Goal: Information Seeking & Learning: Learn about a topic

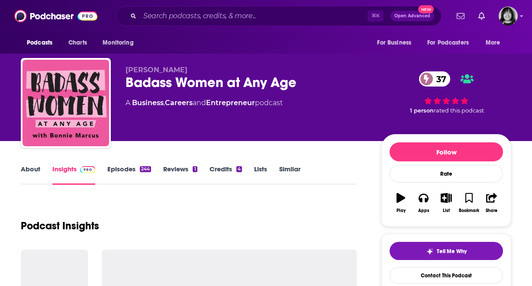
click at [216, 80] on div "Badass Women at Any Age 37" at bounding box center [247, 82] width 242 height 17
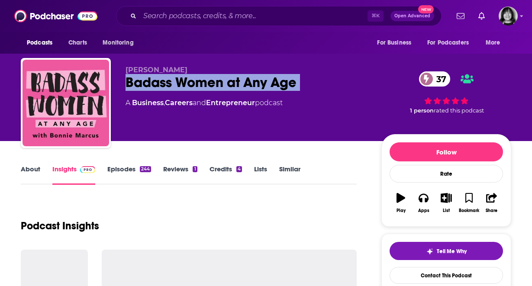
click at [216, 80] on div "Badass Women at Any Age 37" at bounding box center [247, 82] width 242 height 17
copy div "Badass Women at Any Age 37"
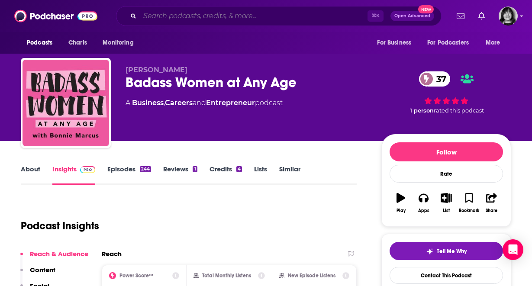
click at [254, 19] on input "Search podcasts, credits, & more..." at bounding box center [254, 16] width 228 height 14
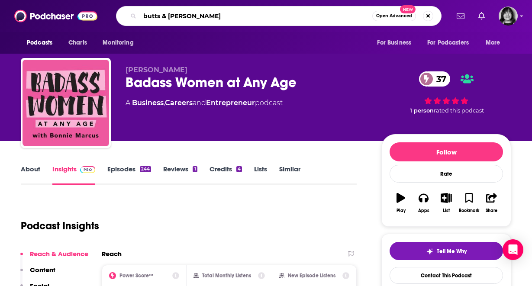
type input "butts & gutts"
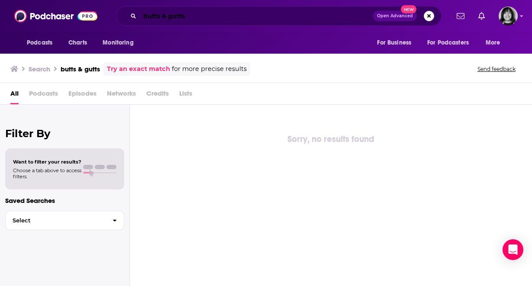
click at [167, 15] on input "butts & gutts" at bounding box center [256, 16] width 233 height 14
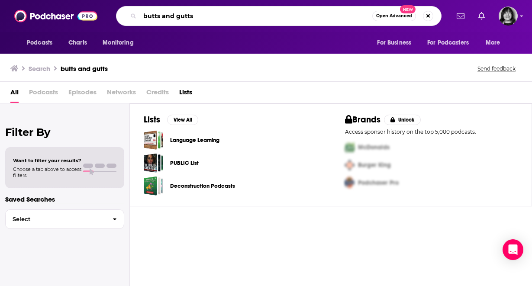
click at [187, 20] on input "butts and gutts" at bounding box center [256, 16] width 233 height 14
paste input "Butts & G"
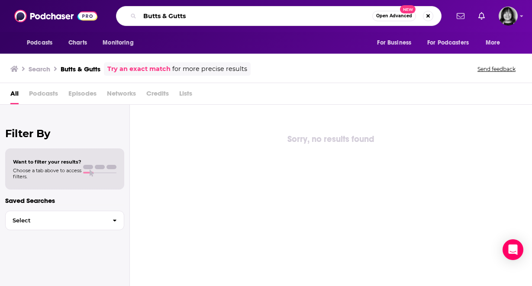
click at [235, 19] on input "Butts & Gutts" at bounding box center [256, 16] width 233 height 14
paste input "Fearlessly Failing with Lola Berry"
type input "Fearlessly Failing with Lola Berry"
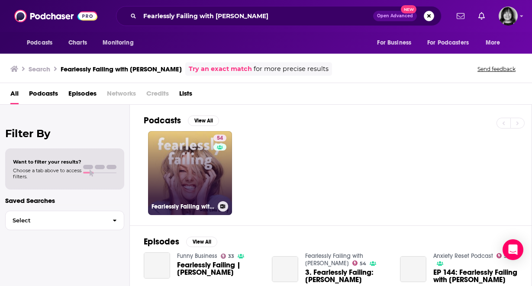
click at [189, 193] on link "54 Fearlessly Failing with Lola Berry" at bounding box center [190, 173] width 84 height 84
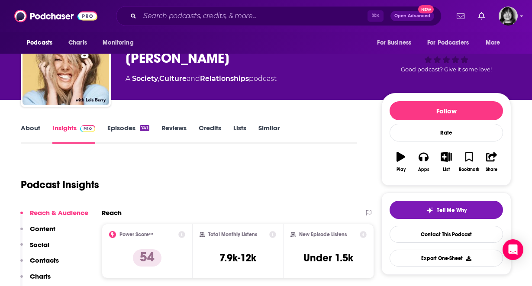
scroll to position [42, 0]
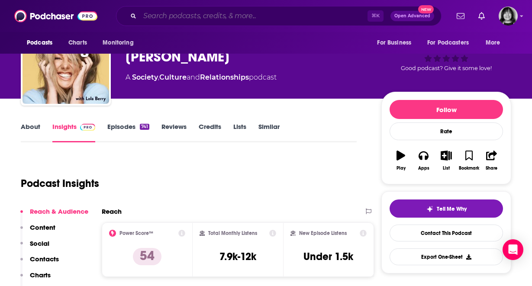
click at [256, 13] on input "Search podcasts, credits, & more..." at bounding box center [254, 16] width 228 height 14
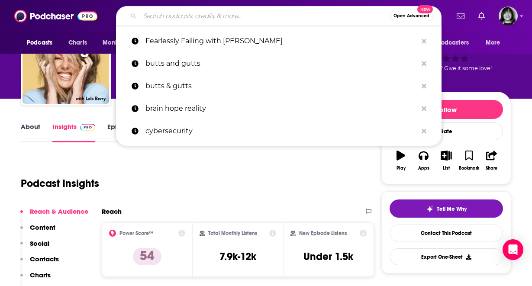
paste input "The Beautifully Balanced Podcast"
type input "The Beautifully Balanced Podcast"
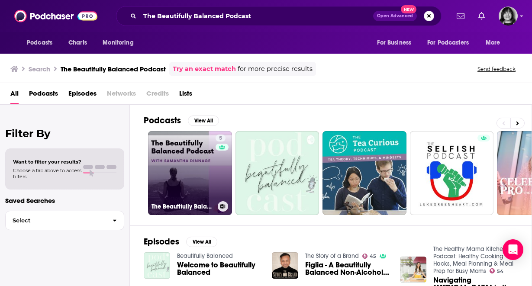
click at [201, 186] on link "5 The Beautifully Balanced Podcast" at bounding box center [190, 173] width 84 height 84
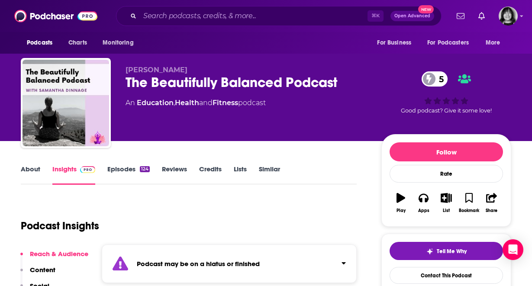
click at [156, 265] on strong "Podcast may be on a hiatus or finished" at bounding box center [198, 264] width 123 height 8
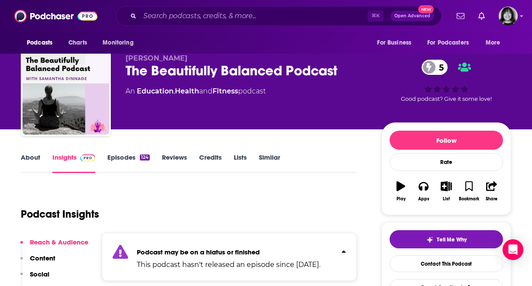
scroll to position [2, 0]
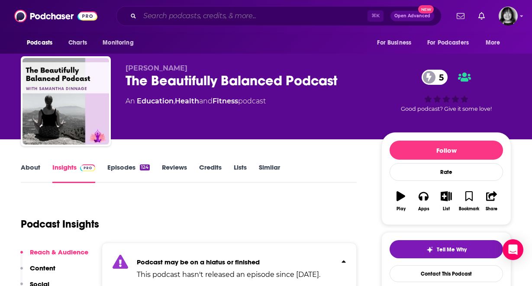
click at [235, 13] on input "Search podcasts, credits, & more..." at bounding box center [254, 16] width 228 height 14
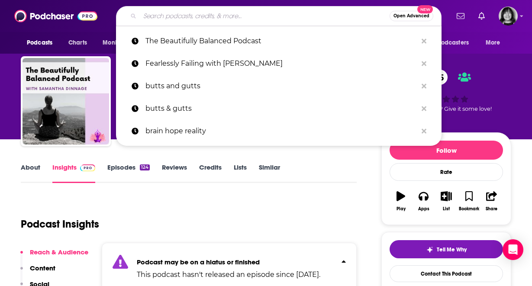
paste input "A Little Bit Healthier"
type input "A Little Bit Healthier"
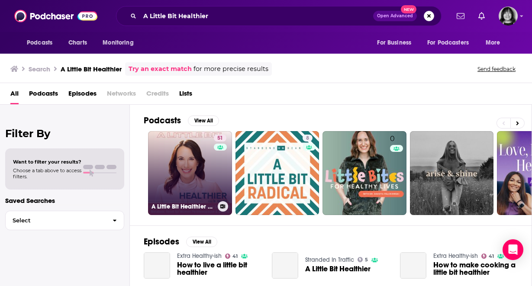
click at [191, 178] on link "51 A Little Bit Healthier | Hormone, Brain Fog, Weight Loss Resistance, Inflamm…" at bounding box center [190, 173] width 84 height 84
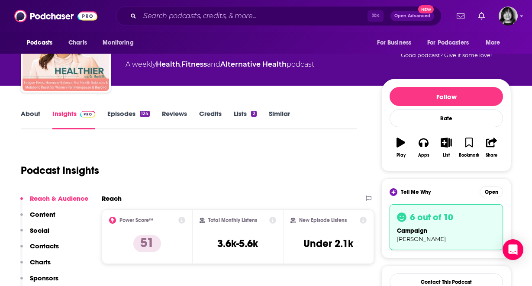
scroll to position [55, 0]
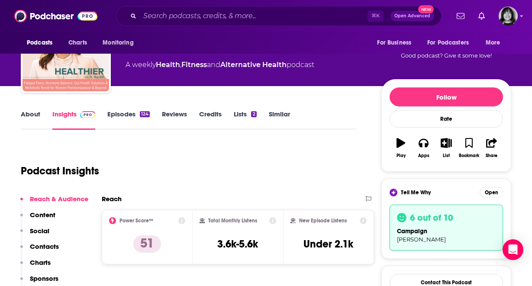
click at [30, 117] on link "About" at bounding box center [30, 120] width 19 height 20
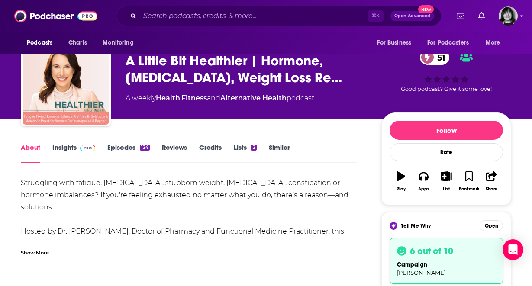
scroll to position [21, 0]
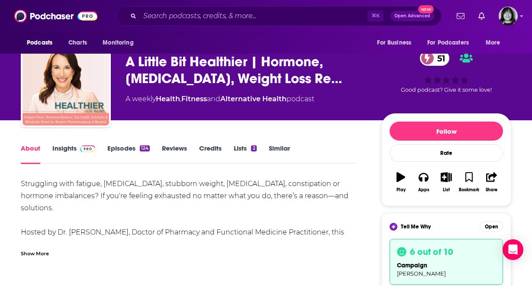
click at [46, 253] on div "Show More" at bounding box center [35, 253] width 28 height 8
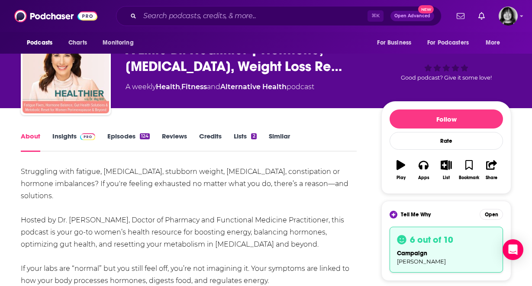
scroll to position [36, 0]
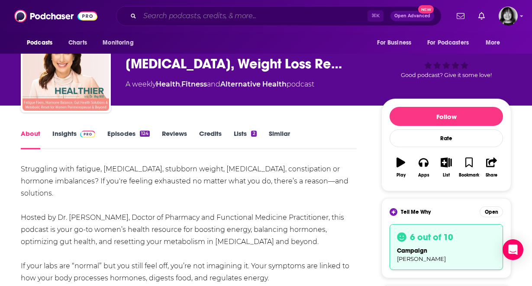
click at [264, 20] on input "Search podcasts, credits, & more..." at bounding box center [254, 16] width 228 height 14
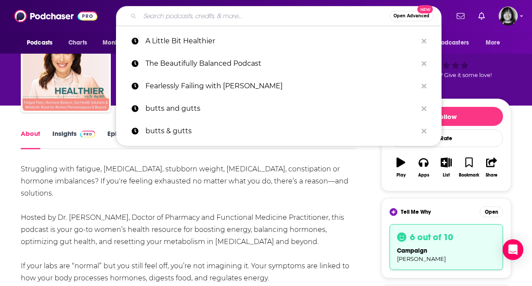
paste input "Strong Body, Strong Mind, Balanced Life"
type input "Strong Body, Strong Mind, Balanced Life"
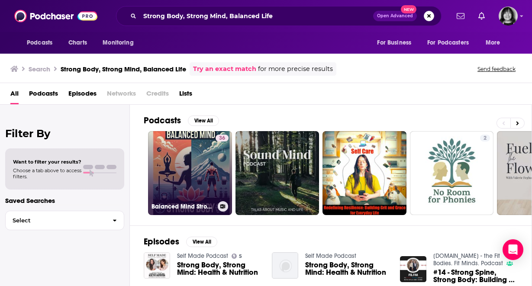
click at [204, 172] on link "36 Balanced Mind Strong Body" at bounding box center [190, 173] width 84 height 84
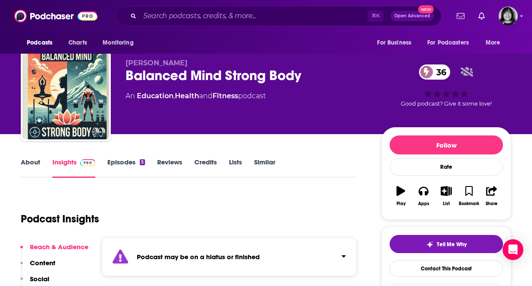
scroll to position [19, 0]
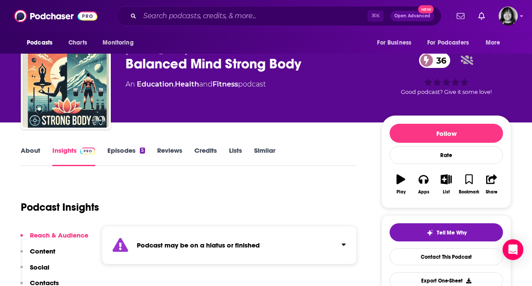
click at [201, 243] on strong "Podcast may be on a hiatus or finished" at bounding box center [198, 245] width 123 height 8
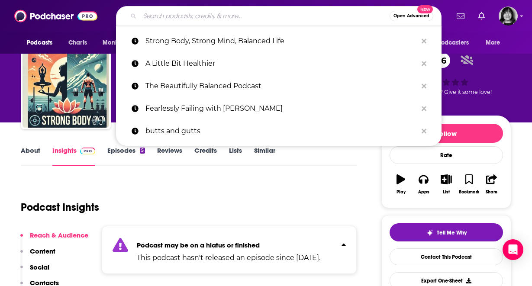
click at [269, 15] on input "Search podcasts, credits, & more..." at bounding box center [265, 16] width 250 height 14
paste input "EmpowerHER"
type input "EmpowerHER"
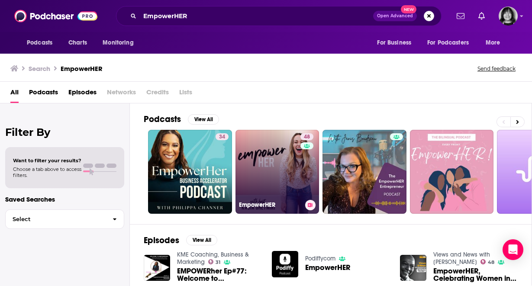
click at [247, 191] on link "48 EmpowerHER" at bounding box center [278, 172] width 84 height 84
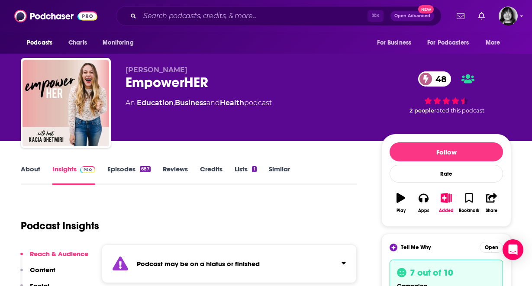
click at [183, 256] on div "Podcast may be on a hiatus or finished" at bounding box center [229, 264] width 255 height 39
click at [31, 164] on div "About Insights Episodes 687 Reviews Credits Lists 1 Similar" at bounding box center [189, 174] width 336 height 21
click at [26, 166] on link "About" at bounding box center [30, 175] width 19 height 20
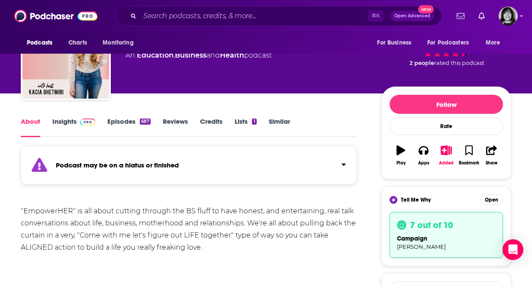
scroll to position [45, 0]
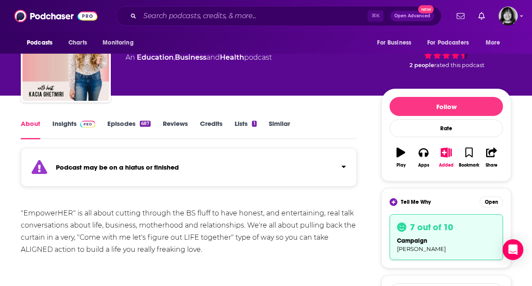
click at [58, 126] on link "Insights" at bounding box center [73, 130] width 43 height 20
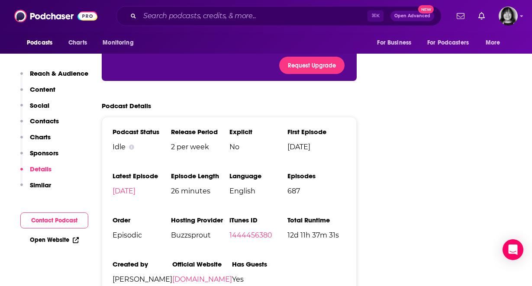
scroll to position [1335, 0]
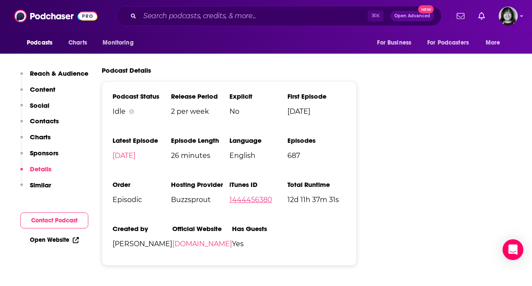
click at [239, 196] on link "1444456380" at bounding box center [251, 200] width 43 height 8
click at [306, 19] on input "Search podcasts, credits, & more..." at bounding box center [254, 16] width 228 height 14
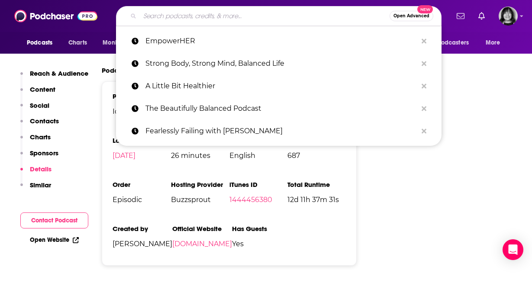
paste input "The Radically Well Podcast"
type input "The Radically Well Podcast"
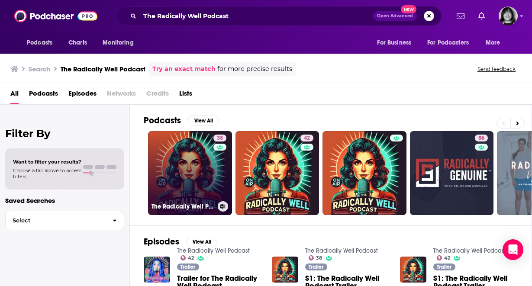
click at [200, 193] on link "38 The Radically Well Podcast" at bounding box center [190, 173] width 84 height 84
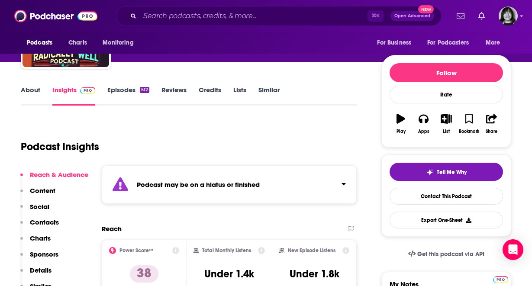
scroll to position [98, 0]
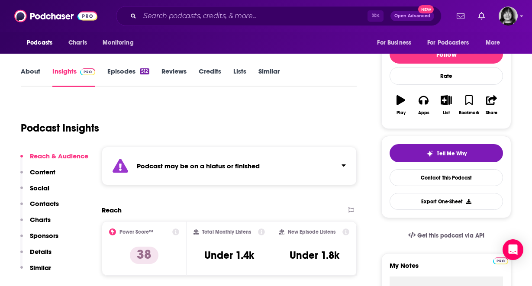
click at [201, 175] on div "Podcast may be on a hiatus or finished" at bounding box center [229, 166] width 255 height 39
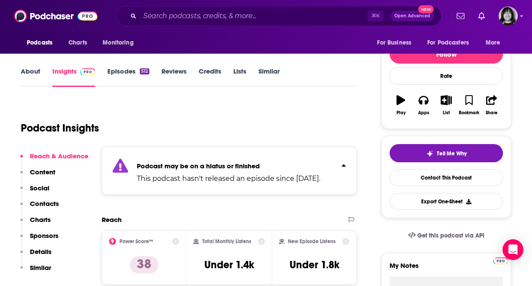
click at [274, 8] on div "⌘ K Open Advanced New" at bounding box center [279, 16] width 326 height 20
click at [274, 15] on input "Search podcasts, credits, & more..." at bounding box center [254, 16] width 228 height 14
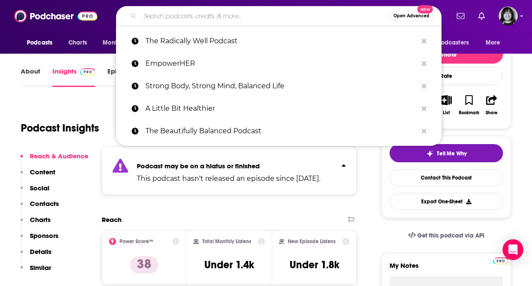
paste input "Conversation With Alanis Morissette"
type input "Conversation With Alanis Morissette"
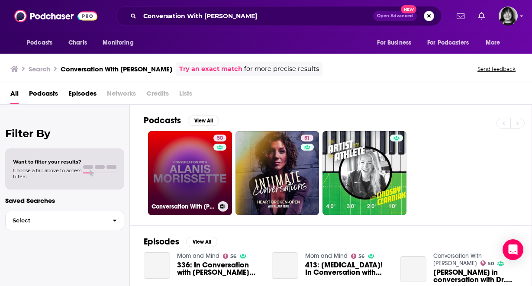
click at [214, 197] on div "50" at bounding box center [221, 168] width 15 height 67
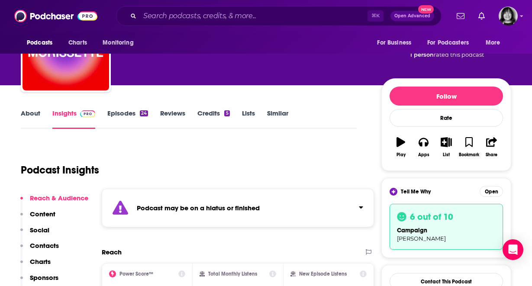
scroll to position [56, 0]
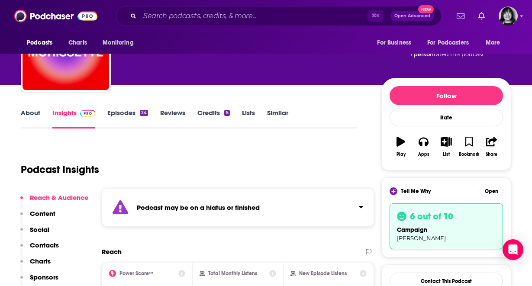
click at [178, 194] on div "Podcast may be on a hiatus or finished" at bounding box center [238, 207] width 272 height 39
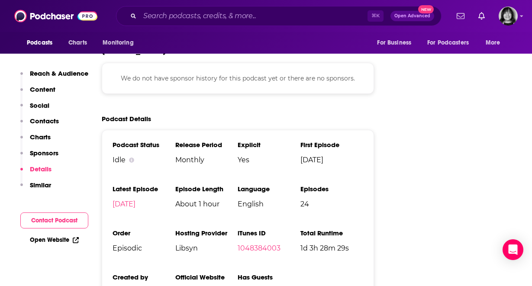
scroll to position [1177, 0]
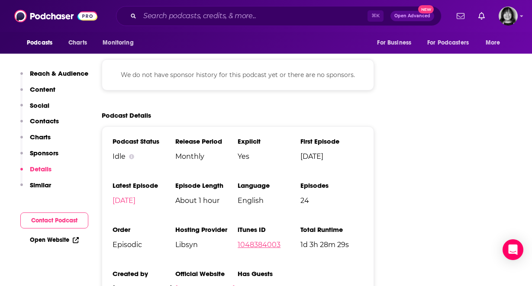
click at [255, 241] on link "1048384003" at bounding box center [259, 245] width 43 height 8
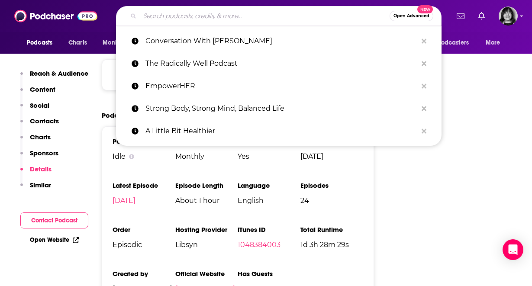
click at [271, 18] on input "Search podcasts, credits, & more..." at bounding box center [265, 16] width 250 height 14
paste input "The Advanced Women’s Health Podcast"
type input "The Advanced Women’s Health Podcast"
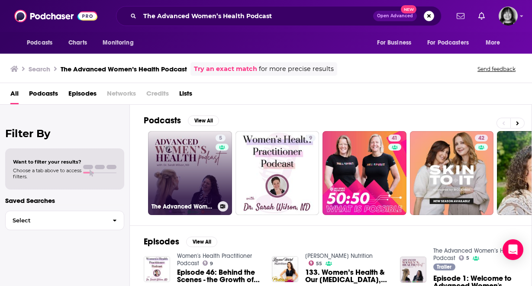
click at [199, 176] on link "5 The Advanced Women’s Health Podcast" at bounding box center [190, 173] width 84 height 84
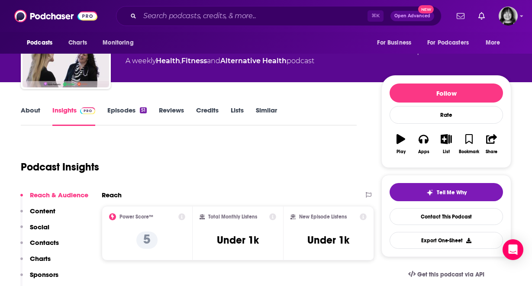
scroll to position [60, 0]
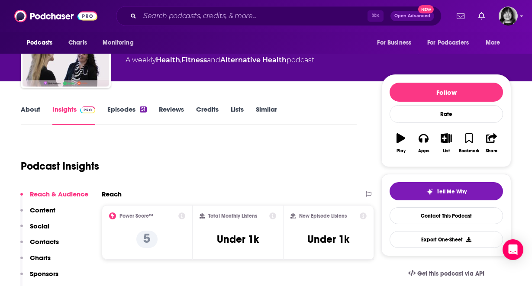
click at [32, 108] on link "About" at bounding box center [30, 115] width 19 height 20
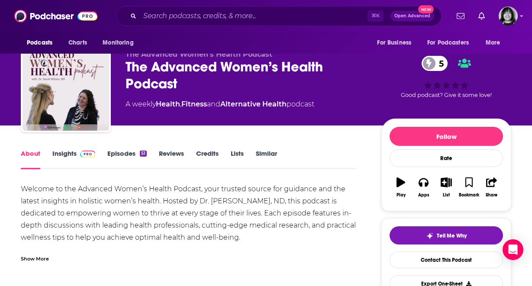
scroll to position [19, 0]
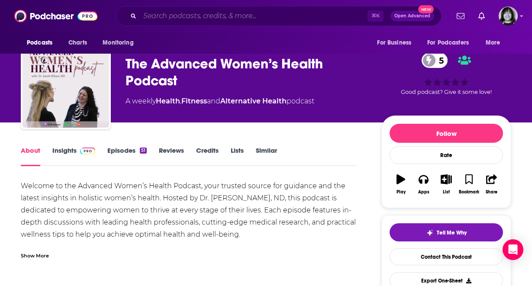
click at [258, 20] on input "Search podcasts, credits, & more..." at bounding box center [254, 16] width 228 height 14
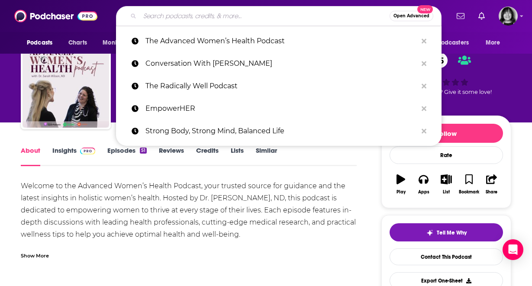
paste input "Hello Menopause!"
type input "Hello Menopause!"
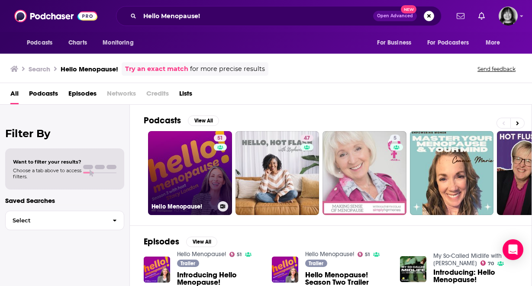
click at [171, 184] on link "51 Hello Menopause!" at bounding box center [190, 173] width 84 height 84
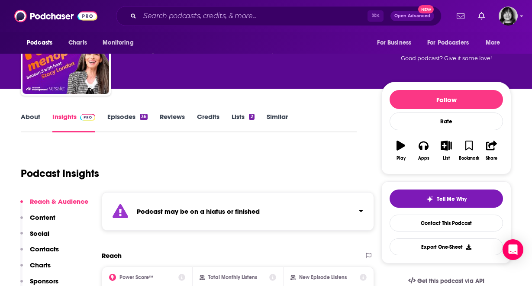
scroll to position [57, 0]
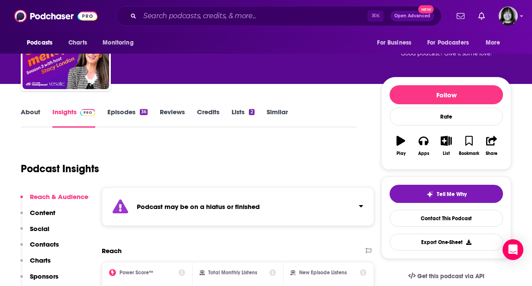
click at [172, 202] on div "Podcast may be on a hiatus or finished" at bounding box center [238, 207] width 272 height 39
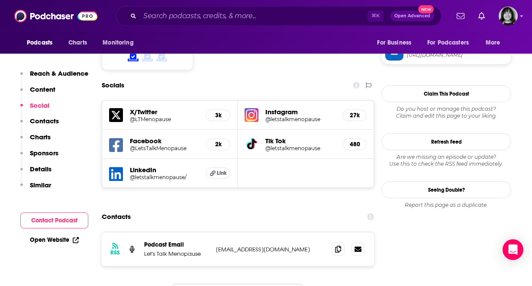
scroll to position [782, 0]
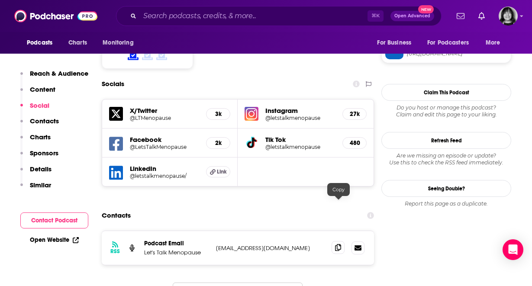
click at [339, 244] on icon at bounding box center [338, 247] width 6 height 7
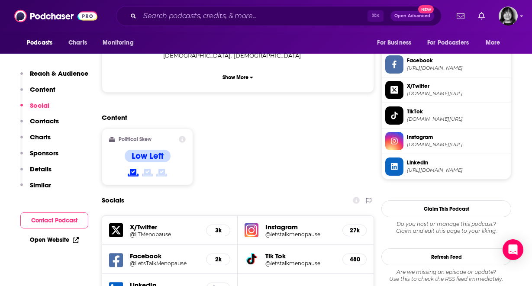
scroll to position [666, 0]
click at [116, 252] on icon at bounding box center [116, 260] width 14 height 16
click at [263, 216] on div "Instagram @letstalkmenopause 27k" at bounding box center [306, 230] width 136 height 29
click at [256, 223] on img at bounding box center [252, 230] width 14 height 14
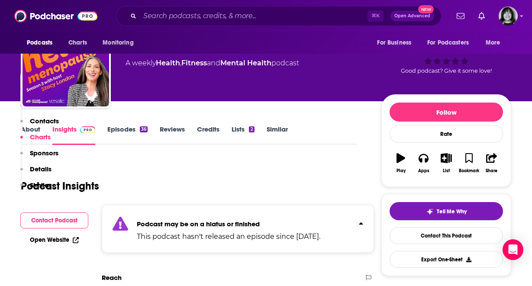
scroll to position [0, 0]
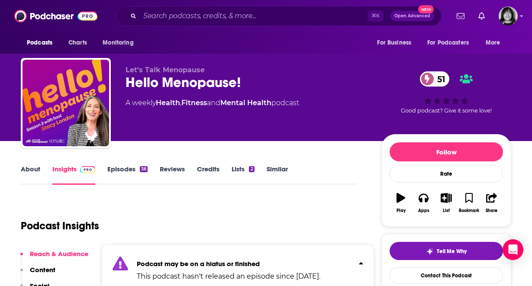
click at [28, 166] on link "About" at bounding box center [30, 175] width 19 height 20
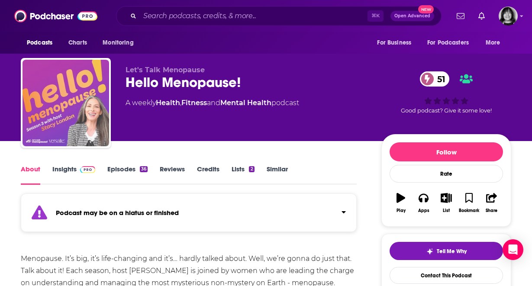
click at [42, 114] on img "Hello Menopause!" at bounding box center [66, 103] width 87 height 87
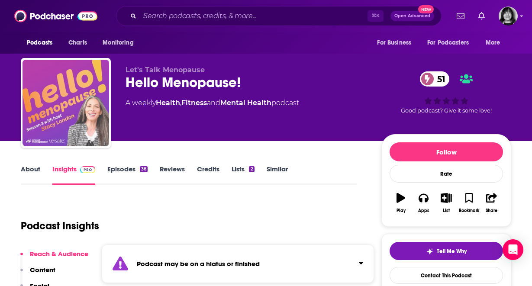
click at [42, 114] on img "Hello Menopause!" at bounding box center [66, 103] width 87 height 87
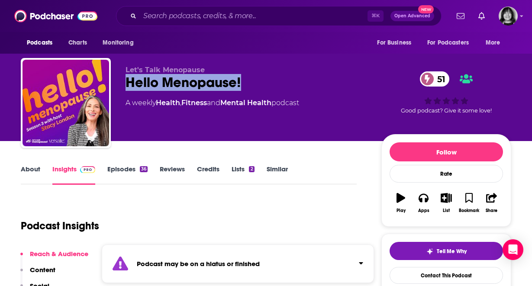
drag, startPoint x: 248, startPoint y: 83, endPoint x: 121, endPoint y: 82, distance: 126.9
click at [121, 82] on div "Let's Talk Menopause Hello Menopause! 51 A weekly Health , Fitness and Mental H…" at bounding box center [266, 105] width 491 height 94
copy h2 "Hello Menopause!"
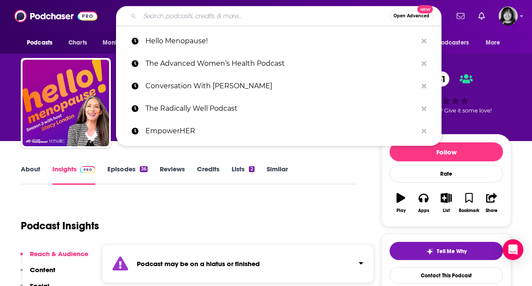
click at [235, 15] on input "Search podcasts, credits, & more..." at bounding box center [265, 16] width 250 height 14
paste input "Finding Flow Podcast"
type input "Finding Flow Podcast"
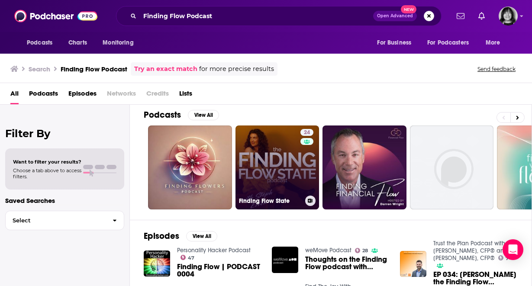
scroll to position [7, 0]
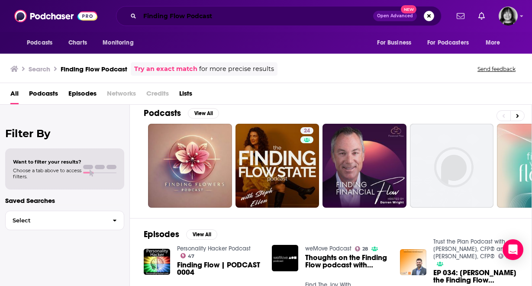
click at [269, 18] on input "Finding Flow Podcast" at bounding box center [256, 16] width 233 height 14
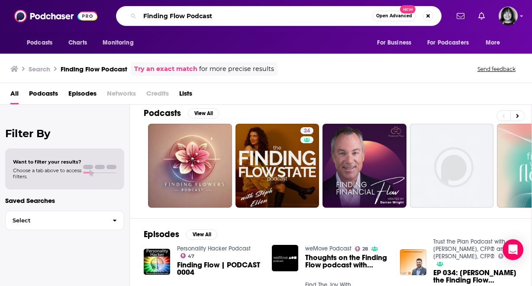
click at [269, 18] on input "Finding Flow Podcast" at bounding box center [256, 16] width 233 height 14
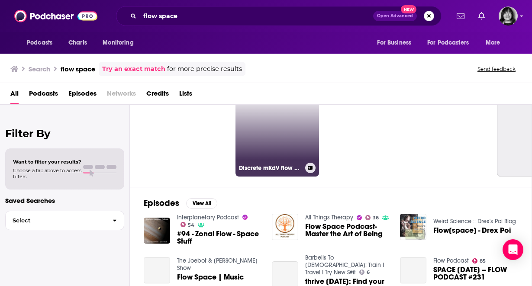
scroll to position [45, 0]
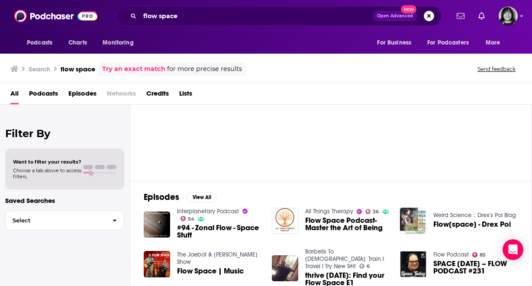
click at [254, 25] on div "flow space Open Advanced New" at bounding box center [279, 16] width 326 height 20
click at [254, 20] on input "flow space" at bounding box center [256, 16] width 233 height 14
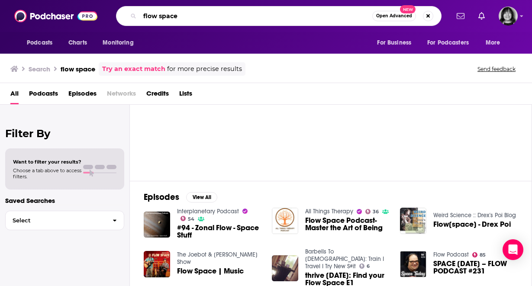
click at [254, 20] on input "flow space" at bounding box center [256, 16] width 233 height 14
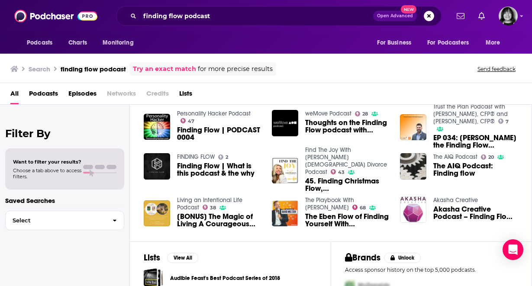
scroll to position [200, 0]
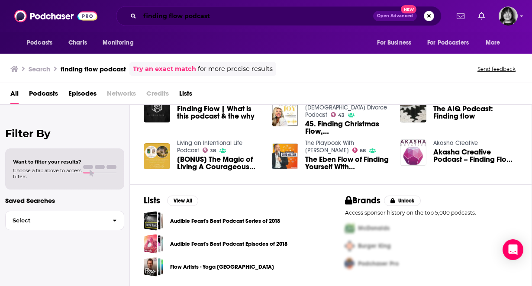
click at [239, 18] on input "finding flow podcast" at bounding box center [256, 16] width 233 height 14
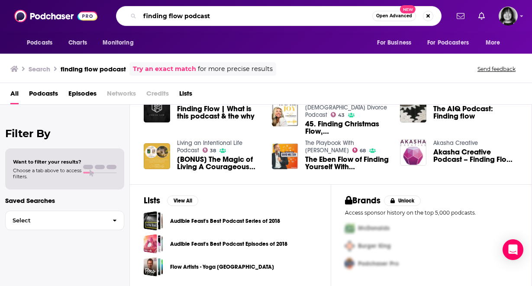
click at [239, 18] on input "finding flow podcast" at bounding box center [256, 16] width 233 height 14
paste input "question everything with Danielle Robay"
type input "question everything with Danielle Robay"
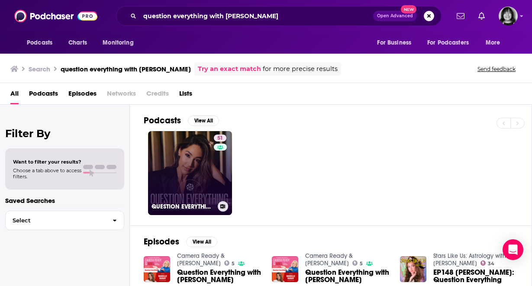
click at [204, 177] on link "51 QUESTION EVERYTHING" at bounding box center [190, 173] width 84 height 84
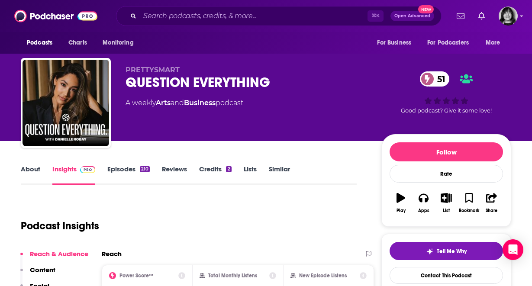
click at [232, 79] on div "QUESTION EVERYTHING 51" at bounding box center [247, 82] width 242 height 17
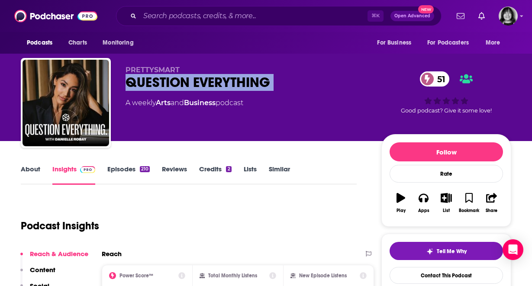
click at [232, 79] on div "QUESTION EVERYTHING 51" at bounding box center [247, 82] width 242 height 17
copy div "QUESTION EVERYTHING 51"
click at [23, 166] on link "About" at bounding box center [30, 175] width 19 height 20
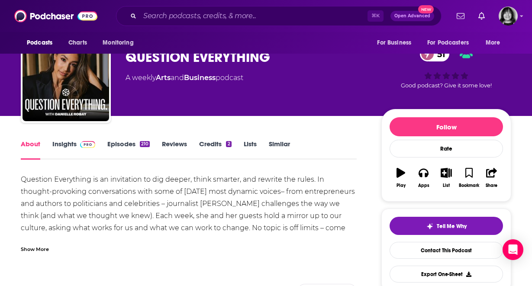
scroll to position [21, 0]
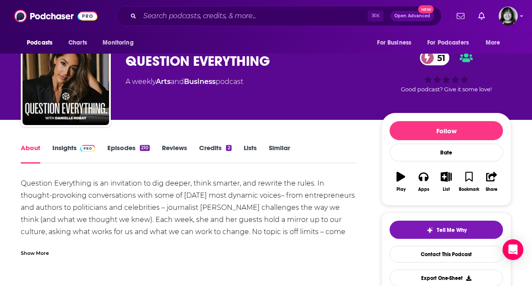
click at [71, 146] on link "Insights" at bounding box center [73, 154] width 43 height 20
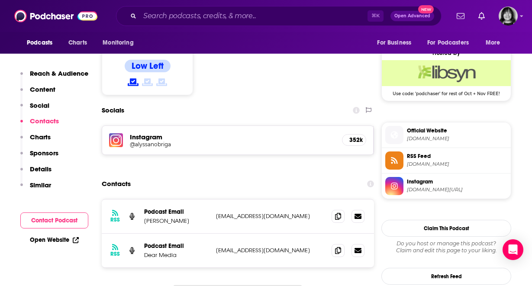
scroll to position [693, 0]
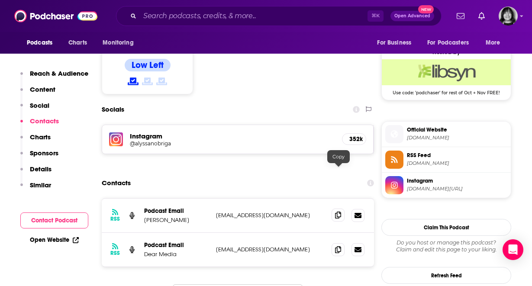
click at [335, 209] on span at bounding box center [338, 215] width 13 height 13
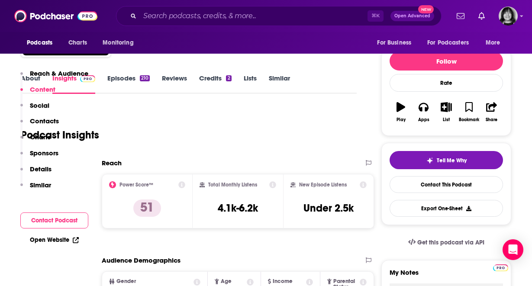
scroll to position [0, 0]
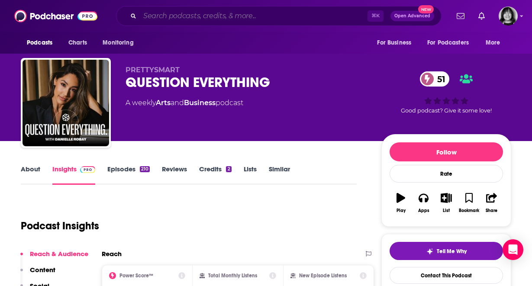
click at [244, 13] on input "Search podcasts, credits, & more..." at bounding box center [254, 16] width 228 height 14
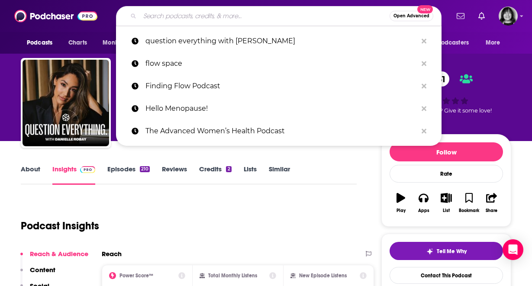
paste input "totally booked with Zibby"
type input "totally booked with Zibby"
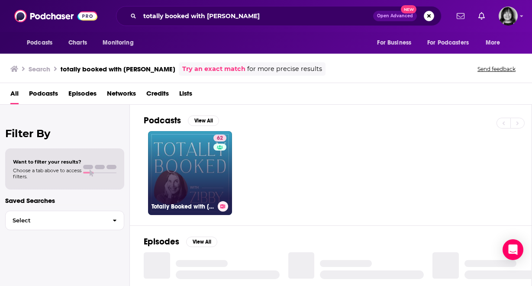
click at [192, 185] on link "62 Totally Booked with Zibby" at bounding box center [190, 173] width 84 height 84
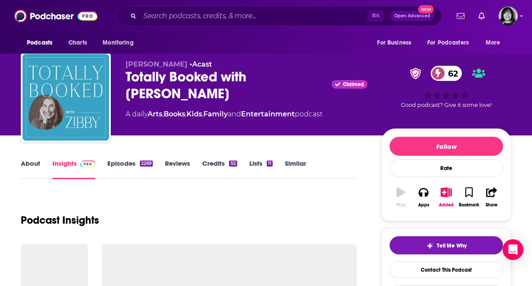
scroll to position [6, 0]
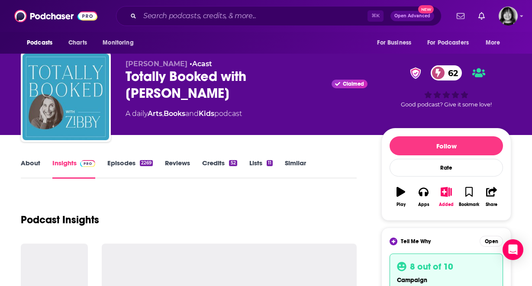
click at [177, 78] on div "Totally Booked with Zibby Claimed 62" at bounding box center [247, 85] width 242 height 34
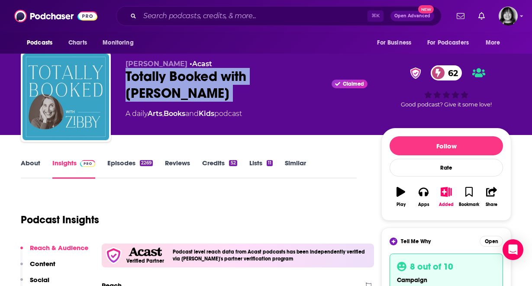
click at [177, 78] on div "Totally Booked with Zibby Claimed 62" at bounding box center [247, 85] width 242 height 34
copy div "Totally Booked with Zibby"
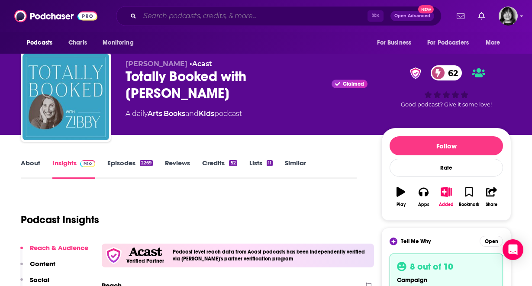
click at [227, 16] on input "Search podcasts, credits, & more..." at bounding box center [254, 16] width 228 height 14
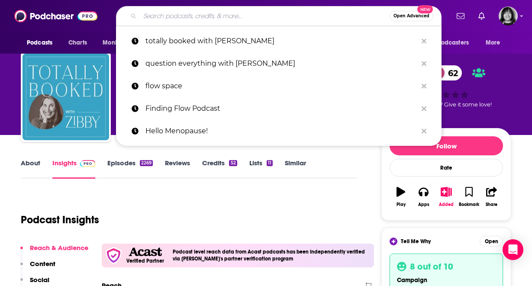
paste input "Almost 30"
type input "Almost 30"
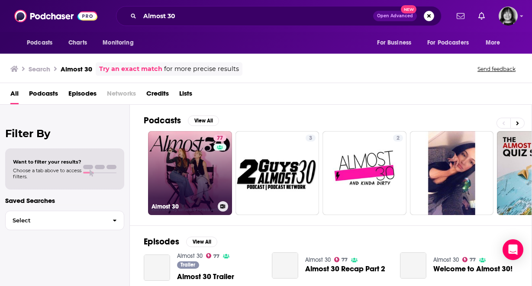
click at [192, 193] on link "77 Almost 30" at bounding box center [190, 173] width 84 height 84
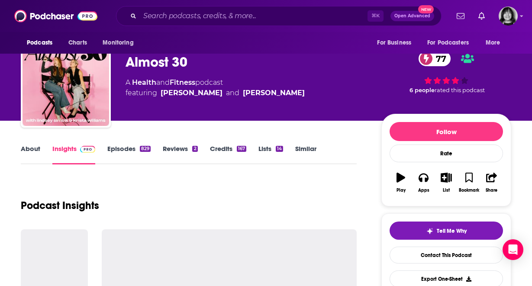
scroll to position [22, 0]
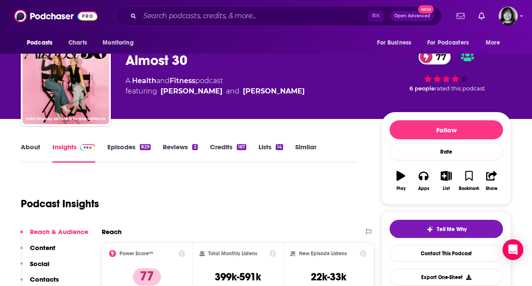
click at [26, 148] on link "About" at bounding box center [30, 153] width 19 height 20
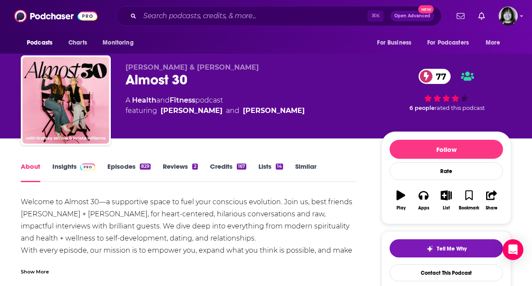
scroll to position [7, 0]
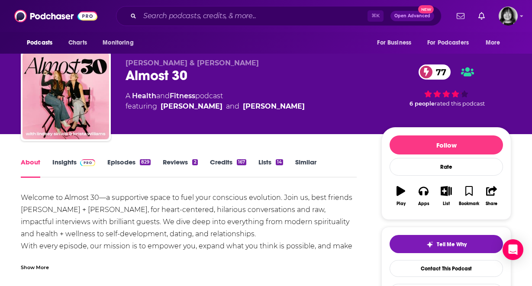
click at [36, 260] on div "Show More" at bounding box center [189, 264] width 336 height 15
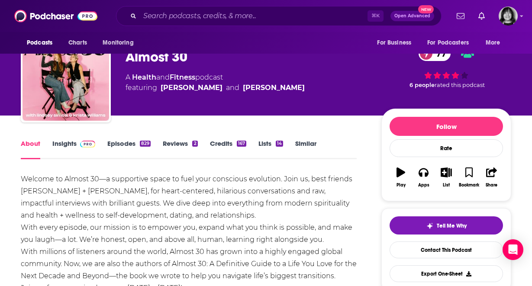
scroll to position [34, 0]
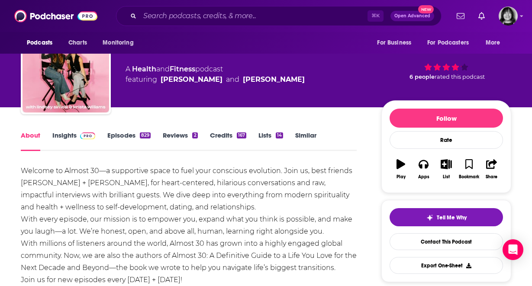
click at [56, 134] on link "Insights" at bounding box center [73, 141] width 43 height 20
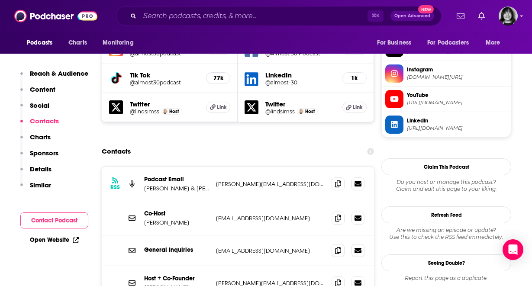
scroll to position [803, 0]
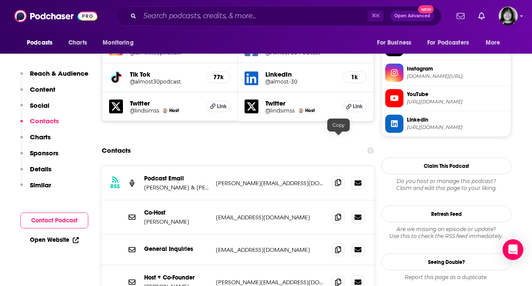
click at [336, 179] on icon at bounding box center [338, 182] width 6 height 7
click at [337, 279] on icon at bounding box center [338, 282] width 6 height 7
click at [281, 14] on input "Search podcasts, credits, & more..." at bounding box center [254, 16] width 228 height 14
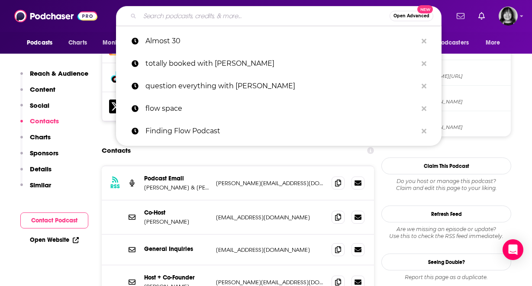
paste input "The Goop Podcast"
type input "The Goop Podcast"
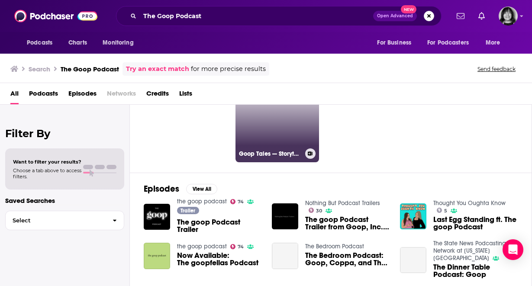
scroll to position [53, 0]
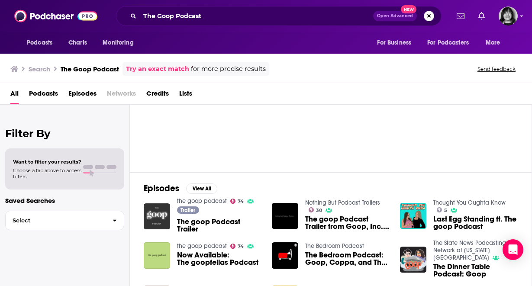
click at [151, 217] on img "The goop Podcast Trailer" at bounding box center [157, 217] width 26 height 26
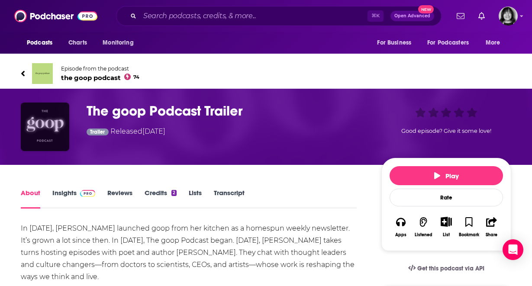
click at [54, 139] on img "The goop Podcast Trailer" at bounding box center [45, 127] width 49 height 49
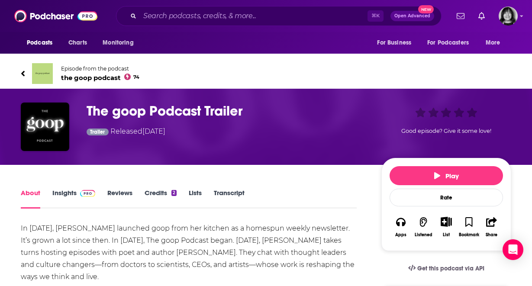
click at [90, 78] on span "the goop podcast 74" at bounding box center [100, 78] width 78 height 8
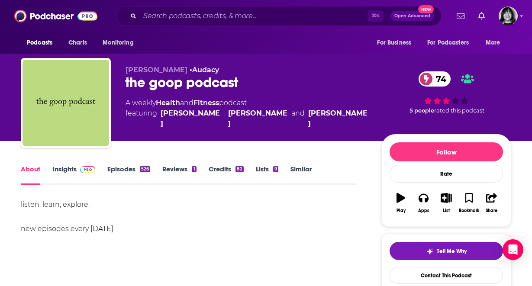
click at [60, 174] on link "Insights" at bounding box center [73, 175] width 43 height 20
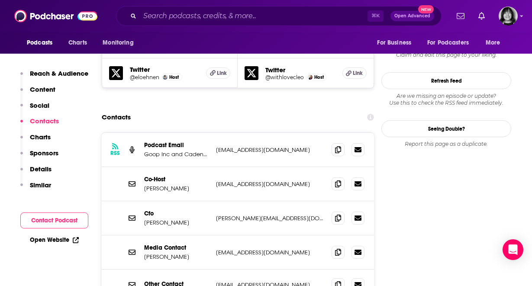
scroll to position [810, 0]
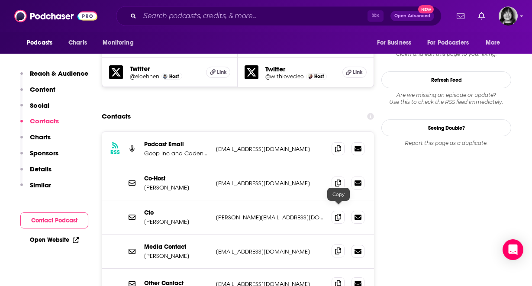
click at [341, 248] on icon at bounding box center [338, 251] width 6 height 7
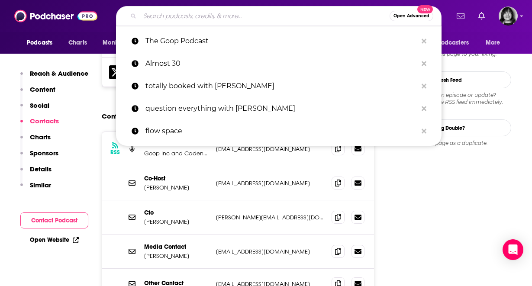
click at [256, 16] on input "Search podcasts, credits, & more..." at bounding box center [265, 16] width 250 height 14
paste input "The Liz Earle Wellbeing Show"
type input "The Liz Earle Wellbeing Show"
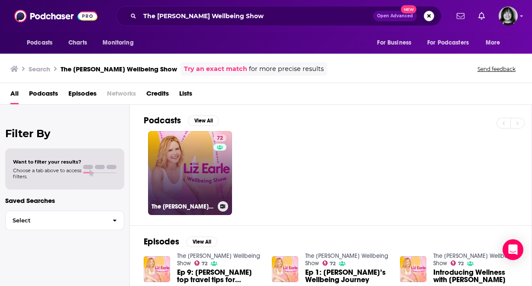
click at [175, 180] on link "72 The Liz Earle Wellbeing Show" at bounding box center [190, 173] width 84 height 84
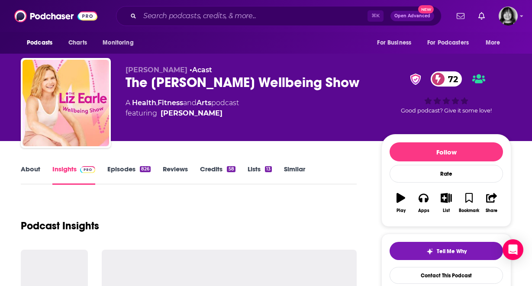
click at [29, 164] on div "About Insights Episodes 826 Reviews Credits 58 Lists 13 Similar" at bounding box center [189, 174] width 336 height 21
click at [32, 171] on link "About" at bounding box center [30, 175] width 19 height 20
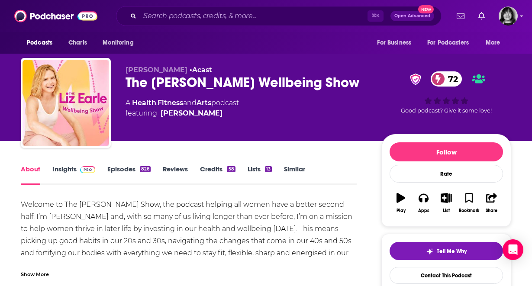
click at [71, 171] on link "Insights" at bounding box center [73, 175] width 43 height 20
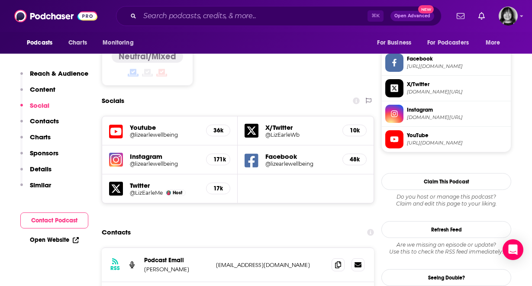
scroll to position [755, 0]
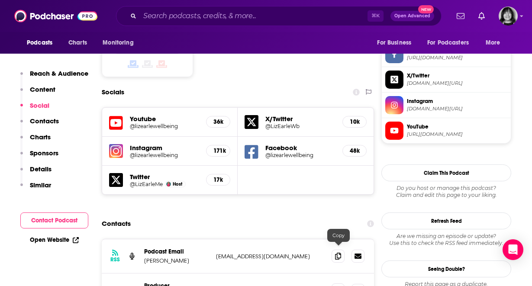
click at [338, 286] on icon at bounding box center [338, 290] width 6 height 7
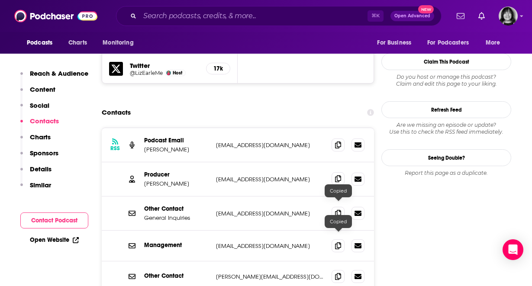
scroll to position [878, 0]
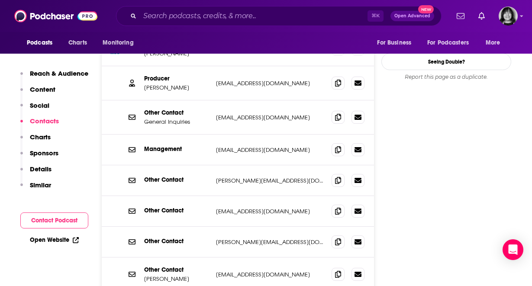
scroll to position [961, 0]
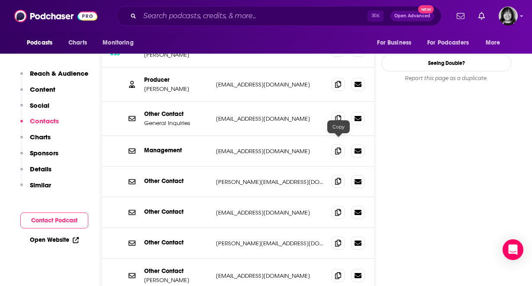
click at [335, 175] on span at bounding box center [338, 181] width 13 height 13
click at [254, 12] on input "Search podcasts, credits, & more..." at bounding box center [254, 16] width 228 height 14
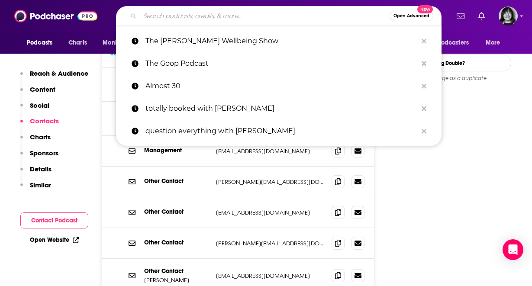
paste input "The Liz Moody Show"
type input "The Liz Moody Show"
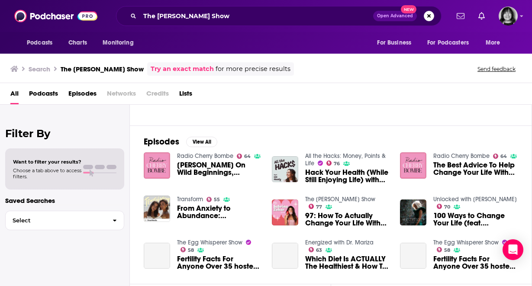
scroll to position [98, 0]
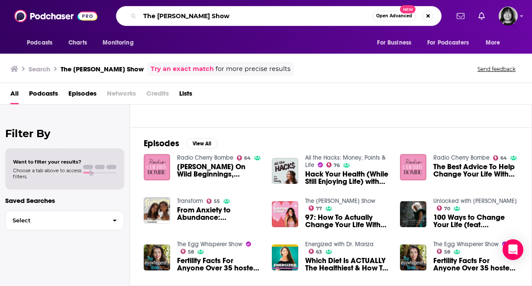
click at [240, 17] on input "The Liz Moody Show" at bounding box center [256, 16] width 233 height 14
paste input "Podcast"
type input "The Liz Moody Podcast"
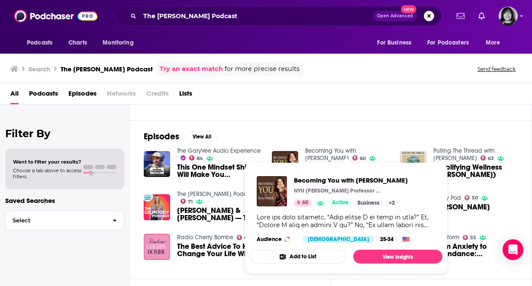
scroll to position [117, 0]
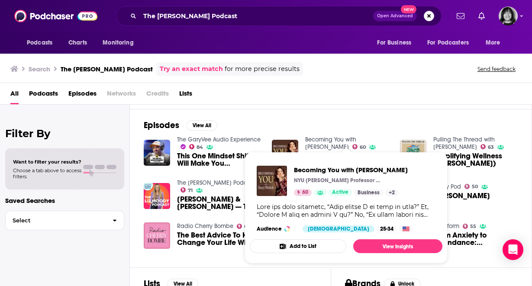
click at [190, 203] on span "Liz Moody & Zack Mitchell — The Secret To A 10 Year Relationship, Dating A Part…" at bounding box center [219, 203] width 84 height 15
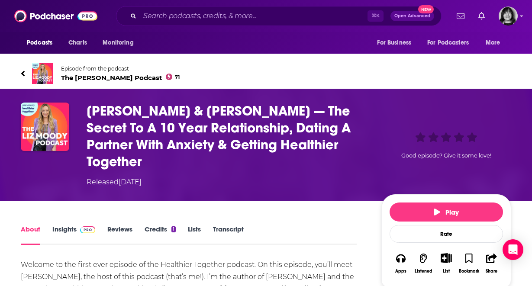
click at [77, 80] on span "The Liz Moody Podcast 71" at bounding box center [120, 78] width 119 height 8
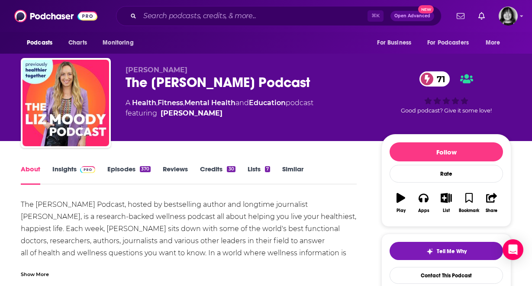
click at [63, 170] on link "Insights" at bounding box center [73, 175] width 43 height 20
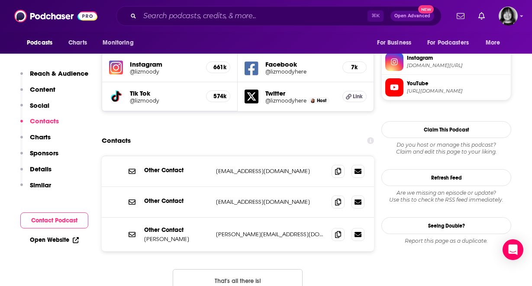
scroll to position [815, 0]
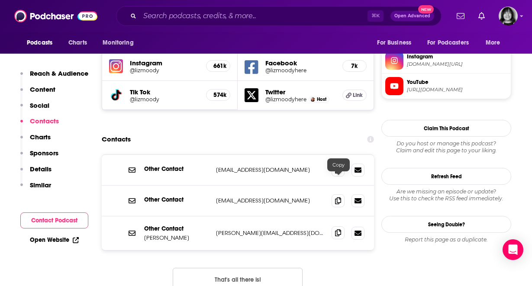
click at [337, 230] on icon at bounding box center [338, 233] width 6 height 7
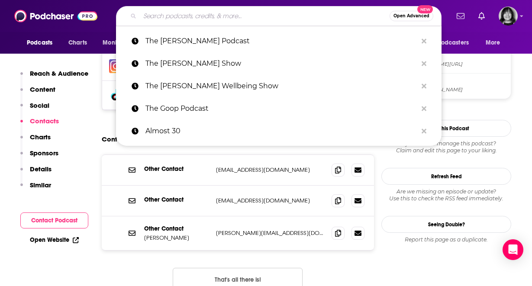
click at [250, 21] on input "Search podcasts, credits, & more..." at bounding box center [265, 16] width 250 height 14
paste input "Pursuit of Wellnes"
type input "Pursuit of Wellnes"
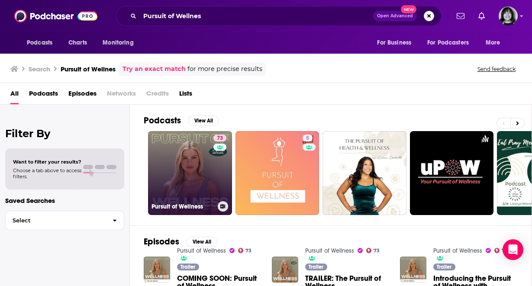
click at [201, 160] on link "73 Pursuit of Wellness" at bounding box center [190, 173] width 84 height 84
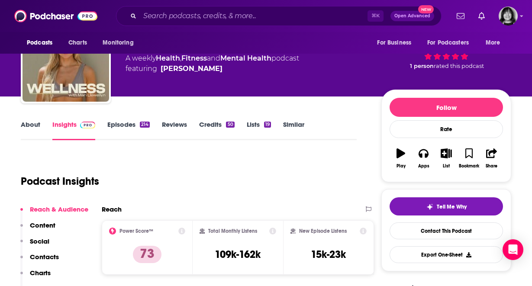
scroll to position [44, 0]
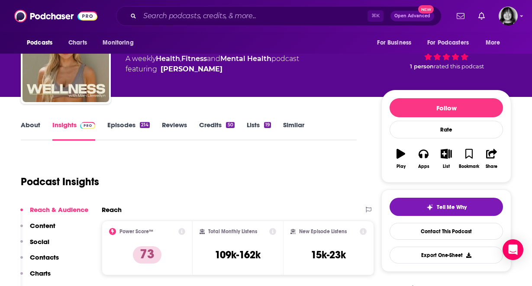
click at [36, 124] on link "About" at bounding box center [30, 131] width 19 height 20
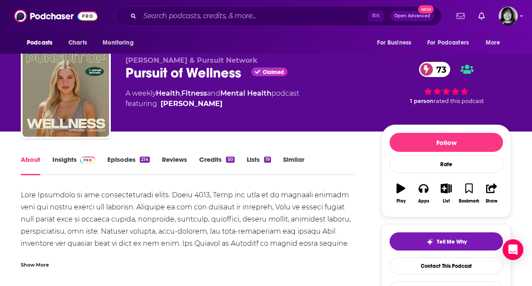
scroll to position [11, 0]
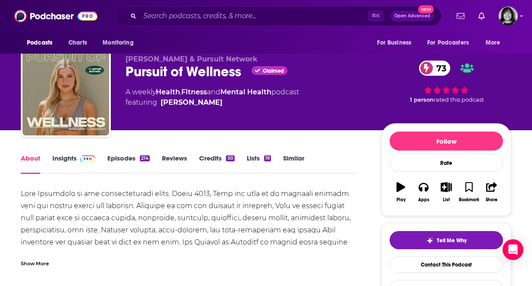
click at [52, 166] on link "Insights" at bounding box center [73, 164] width 43 height 20
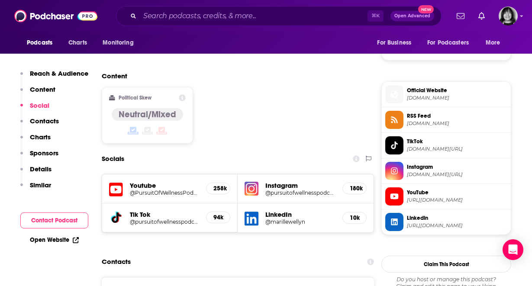
scroll to position [650, 0]
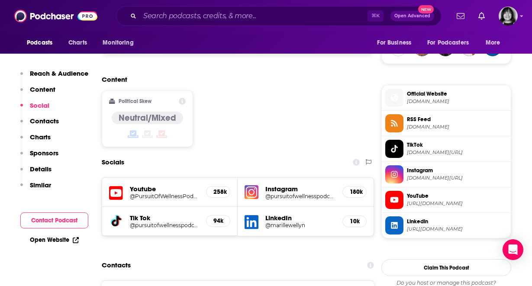
click at [118, 185] on icon at bounding box center [116, 193] width 14 height 16
click at [271, 16] on input "Search podcasts, credits, & more..." at bounding box center [254, 16] width 228 height 14
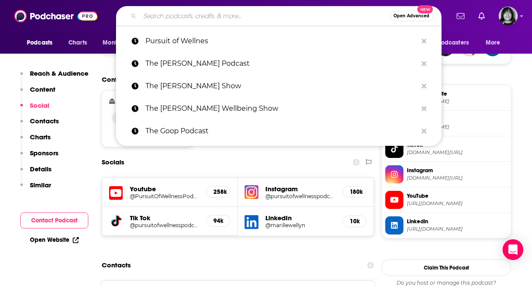
paste input "Over 50 & Flourishing with Dominique Sachse"
type input "Over 50 & Flourishing with Dominique Sachse"
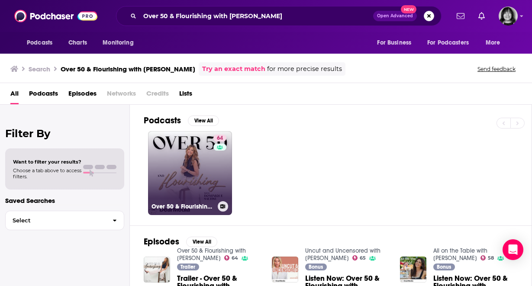
click at [178, 186] on link "64 Over 50 & Flourishing with Dominique Sachse" at bounding box center [190, 173] width 84 height 84
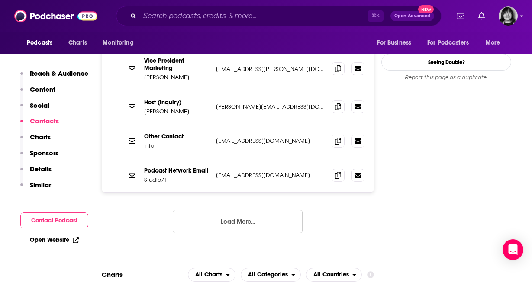
scroll to position [927, 0]
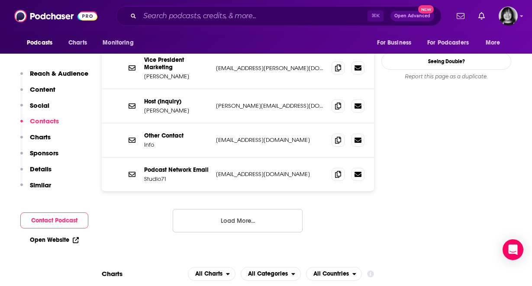
click at [201, 209] on button "Load More..." at bounding box center [238, 220] width 130 height 23
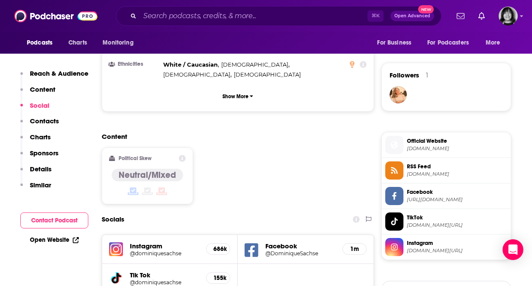
scroll to position [603, 0]
click at [201, 211] on div "Socials Instagram @dominiquesachse 686k Facebook @DominiqueSachse 1m Tik Tok @d…" at bounding box center [238, 252] width 272 height 82
click at [249, 243] on icon at bounding box center [252, 250] width 14 height 14
click at [337, 16] on input "Search podcasts, credits, & more..." at bounding box center [254, 16] width 228 height 14
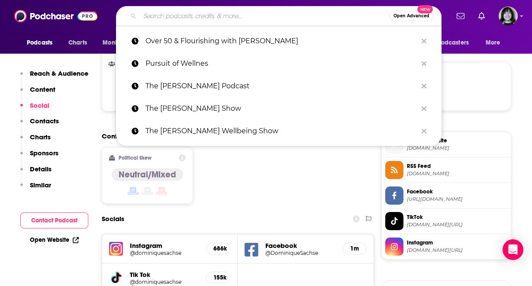
paste input "Well with Arielle Lorre"
type input "Well with Arielle Lorre"
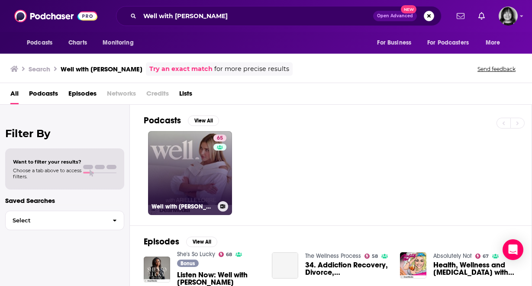
click at [188, 203] on h3 "Well with Arielle Lorre" at bounding box center [183, 206] width 63 height 7
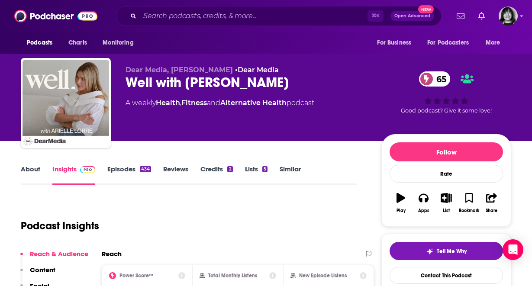
click at [28, 168] on link "About" at bounding box center [30, 175] width 19 height 20
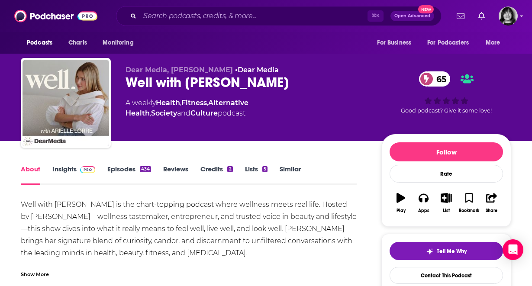
click at [59, 174] on link "Insights" at bounding box center [73, 175] width 43 height 20
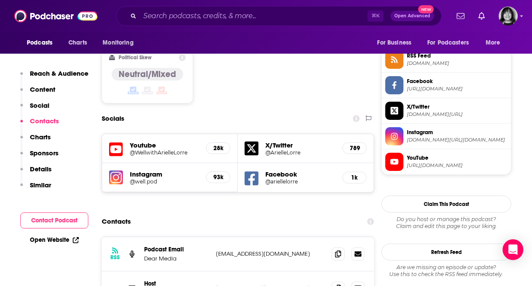
scroll to position [713, 0]
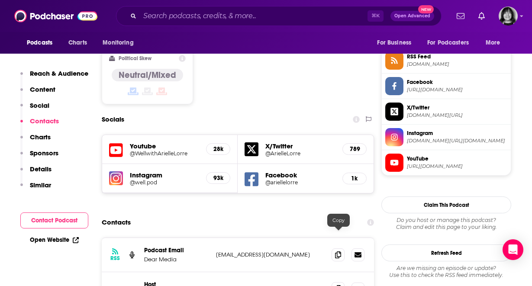
click at [339, 285] on icon at bounding box center [338, 288] width 6 height 7
click at [120, 143] on icon at bounding box center [116, 151] width 14 height 16
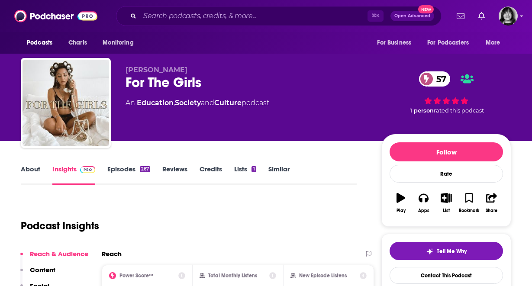
click at [34, 172] on link "About" at bounding box center [30, 175] width 19 height 20
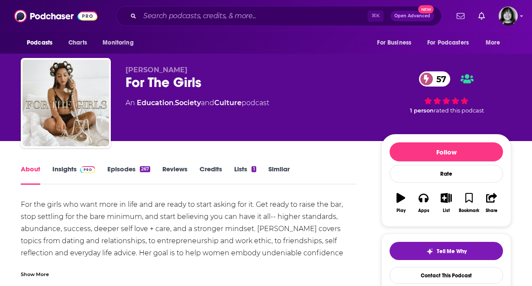
scroll to position [18, 0]
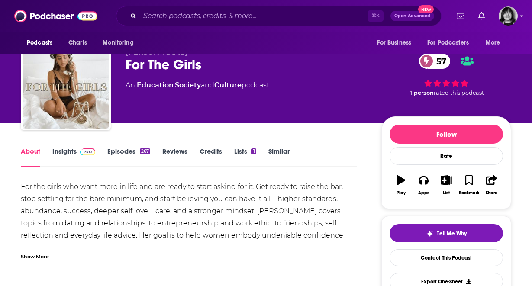
click at [167, 63] on div "For The Girls 57" at bounding box center [247, 64] width 242 height 17
copy div "For The Girls 57"
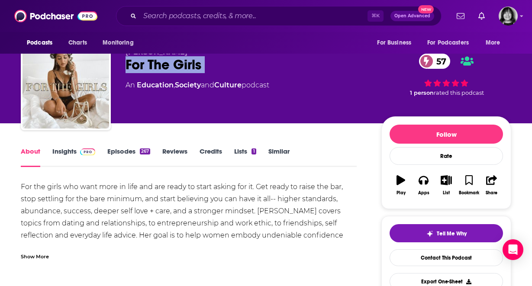
click at [68, 154] on link "Insights" at bounding box center [73, 157] width 43 height 20
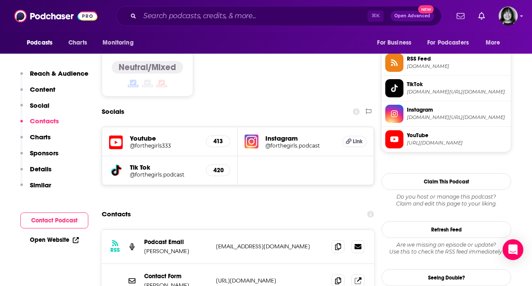
scroll to position [713, 0]
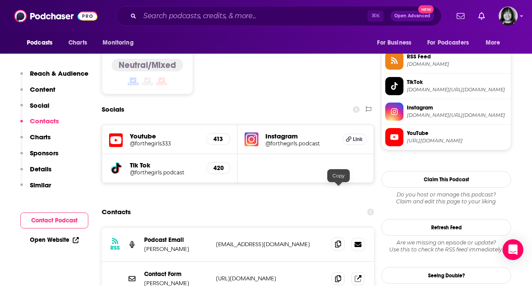
click at [340, 241] on icon at bounding box center [338, 244] width 6 height 7
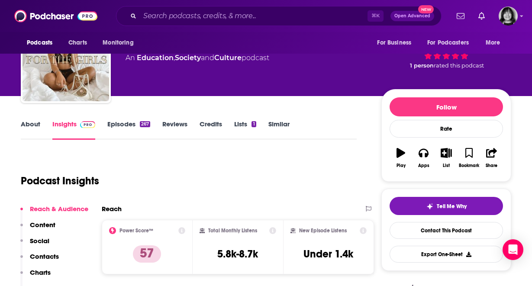
scroll to position [0, 0]
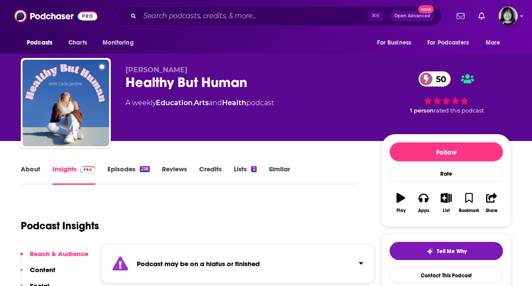
scroll to position [23, 0]
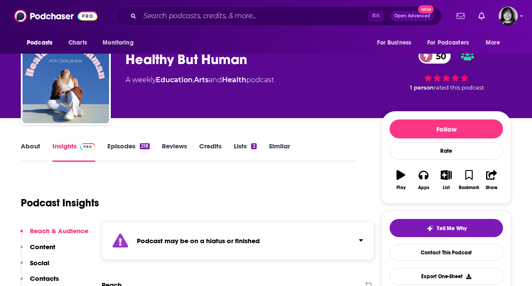
click at [189, 241] on strong "Podcast may be on a hiatus or finished" at bounding box center [198, 241] width 123 height 8
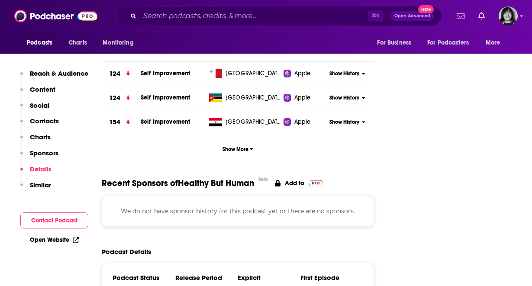
scroll to position [1256, 0]
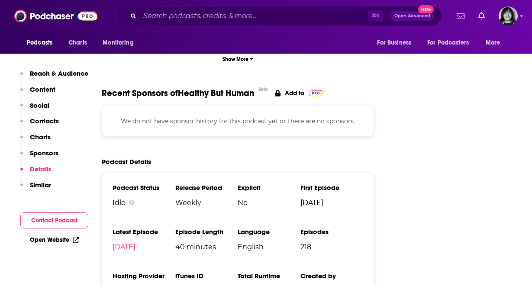
click at [194, 272] on li "iTunes ID 1546267535" at bounding box center [206, 291] width 63 height 39
click at [193, 286] on link "1546267535" at bounding box center [194, 291] width 39 height 8
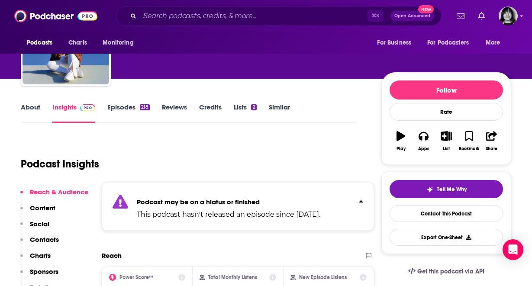
scroll to position [0, 0]
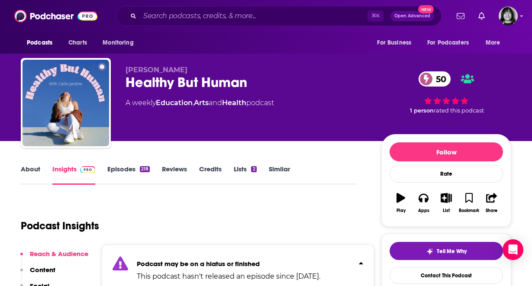
click at [225, 84] on div "Healthy But Human 50" at bounding box center [247, 82] width 242 height 17
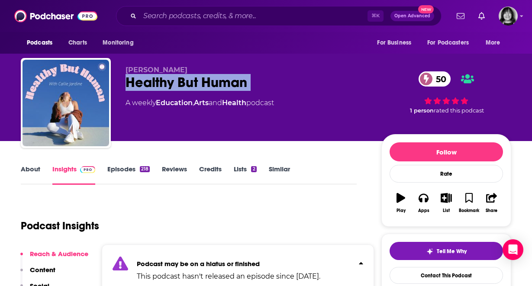
click at [225, 84] on div "Healthy But Human 50" at bounding box center [247, 82] width 242 height 17
copy div "Healthy But Human 50"
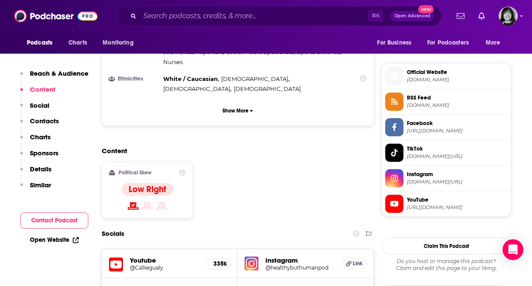
scroll to position [671, 0]
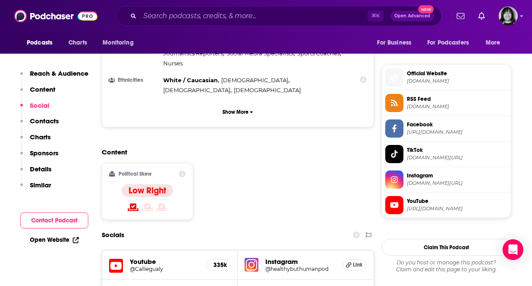
click at [119, 258] on icon at bounding box center [116, 266] width 14 height 16
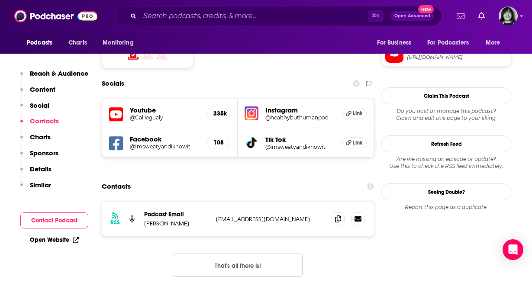
scroll to position [818, 0]
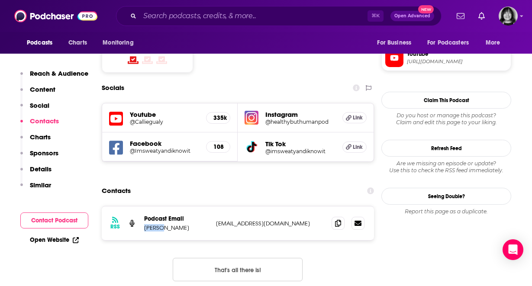
drag, startPoint x: 159, startPoint y: 166, endPoint x: 142, endPoint y: 166, distance: 16.5
click at [142, 207] on div "RSS Podcast Email Callie Jardine-Gualy info@sweatystudio.com info@sweatystudio.…" at bounding box center [238, 224] width 272 height 34
copy p "Callie"
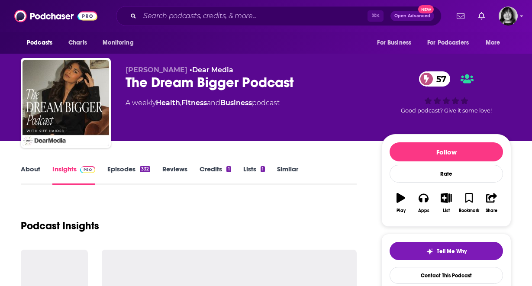
click at [25, 172] on link "About" at bounding box center [30, 175] width 19 height 20
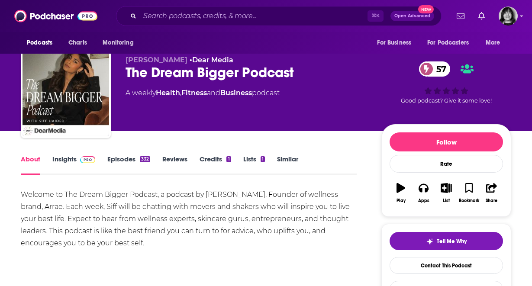
scroll to position [9, 0]
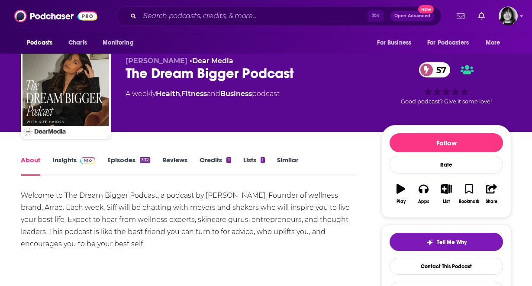
click at [156, 71] on div "The Dream Bigger Podcast 57" at bounding box center [247, 73] width 242 height 17
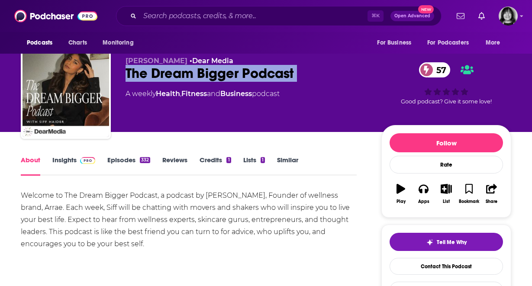
click at [156, 71] on div "The Dream Bigger Podcast 57" at bounding box center [247, 73] width 242 height 17
copy div "The Dream Bigger Podcast 57"
click at [63, 161] on link "Insights" at bounding box center [73, 166] width 43 height 20
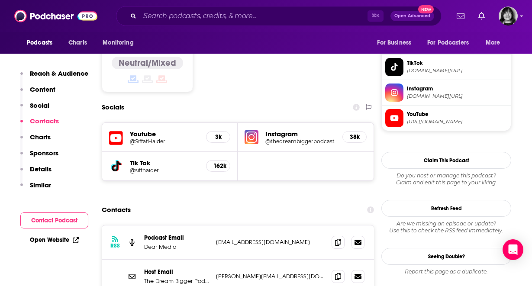
scroll to position [731, 0]
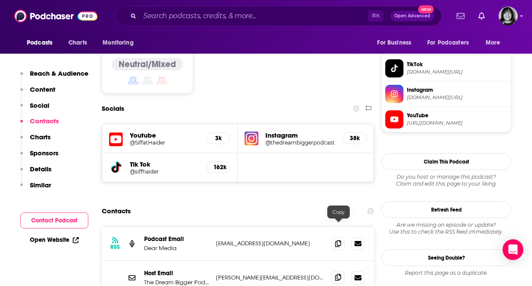
click at [338, 274] on icon at bounding box center [338, 277] width 6 height 7
click at [114, 132] on icon at bounding box center [116, 140] width 14 height 16
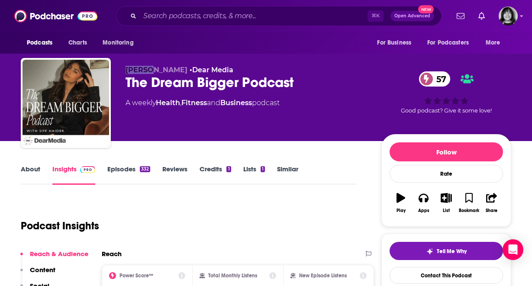
drag, startPoint x: 144, startPoint y: 71, endPoint x: 121, endPoint y: 71, distance: 23.0
click at [121, 71] on div "Siffat Haider • Dear Media The Dream Bigger Podcast 57 A weekly Health , Fitnes…" at bounding box center [266, 105] width 491 height 94
copy span "Siffat"
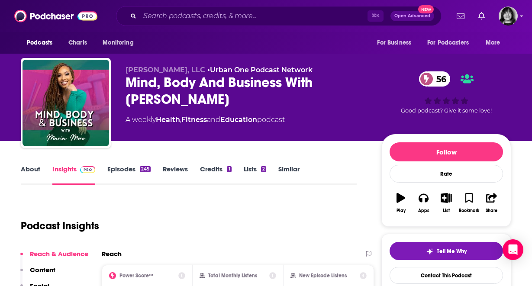
click at [31, 170] on link "About" at bounding box center [30, 175] width 19 height 20
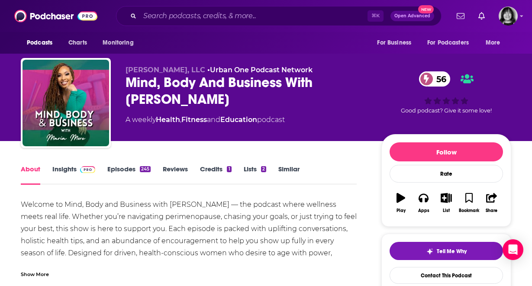
click at [38, 278] on div "Show More" at bounding box center [35, 274] width 28 height 8
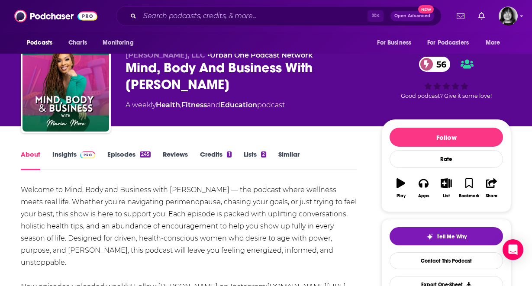
scroll to position [6, 0]
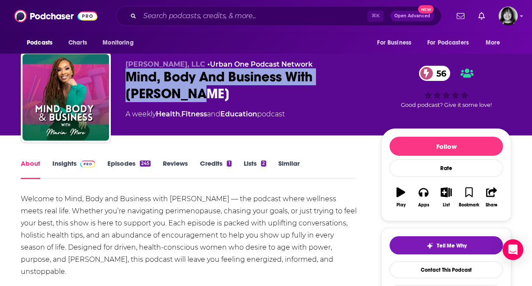
drag, startPoint x: 167, startPoint y: 97, endPoint x: 115, endPoint y: 83, distance: 53.8
click at [115, 83] on div "[PERSON_NAME], LLC • Urban One Podcast Network Mind, Body And Business With [PE…" at bounding box center [266, 99] width 491 height 94
copy h1 "Mind, Body And Business With [PERSON_NAME]"
click at [64, 162] on link "Insights" at bounding box center [73, 169] width 43 height 20
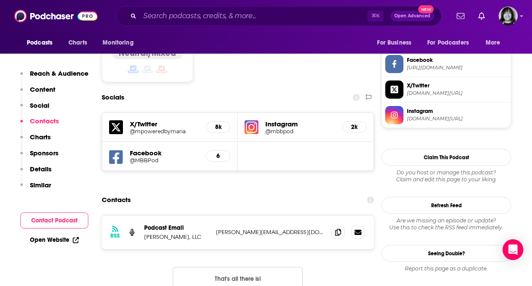
scroll to position [760, 0]
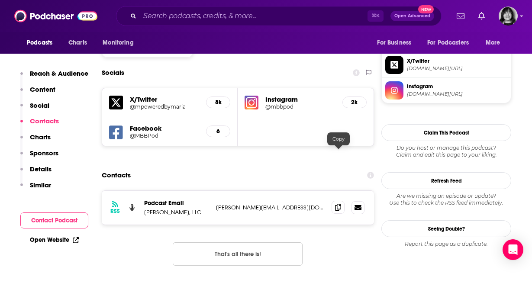
click at [339, 204] on icon at bounding box center [338, 207] width 6 height 7
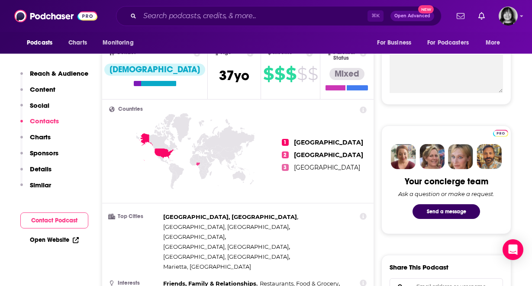
scroll to position [0, 0]
